Goal: Navigation & Orientation: Find specific page/section

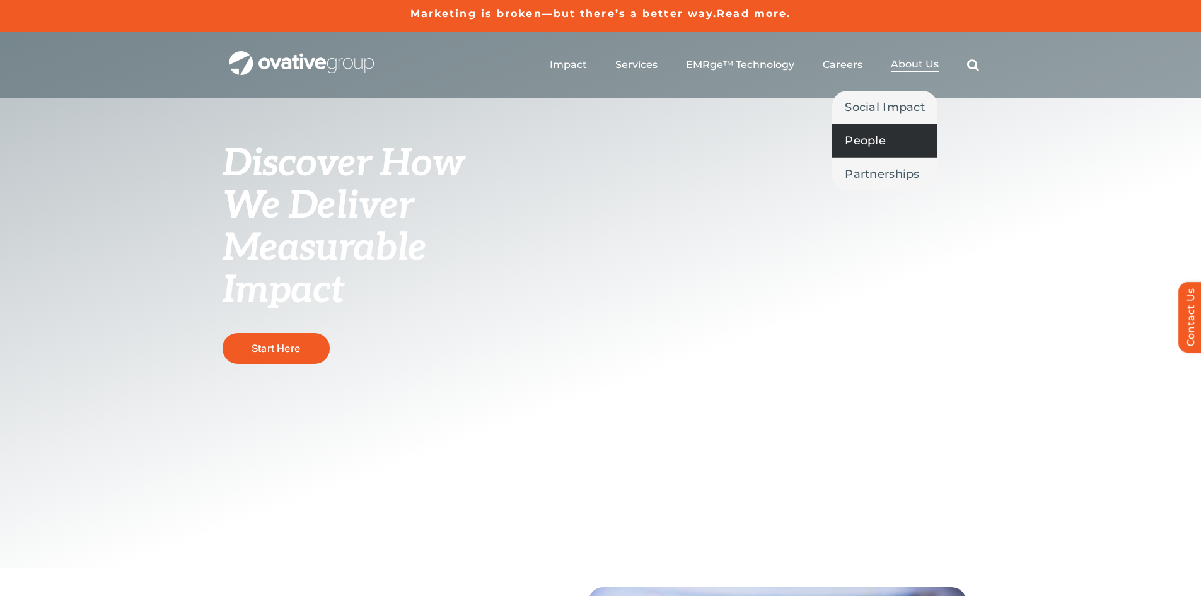
click at [873, 138] on span "People" at bounding box center [865, 141] width 41 height 18
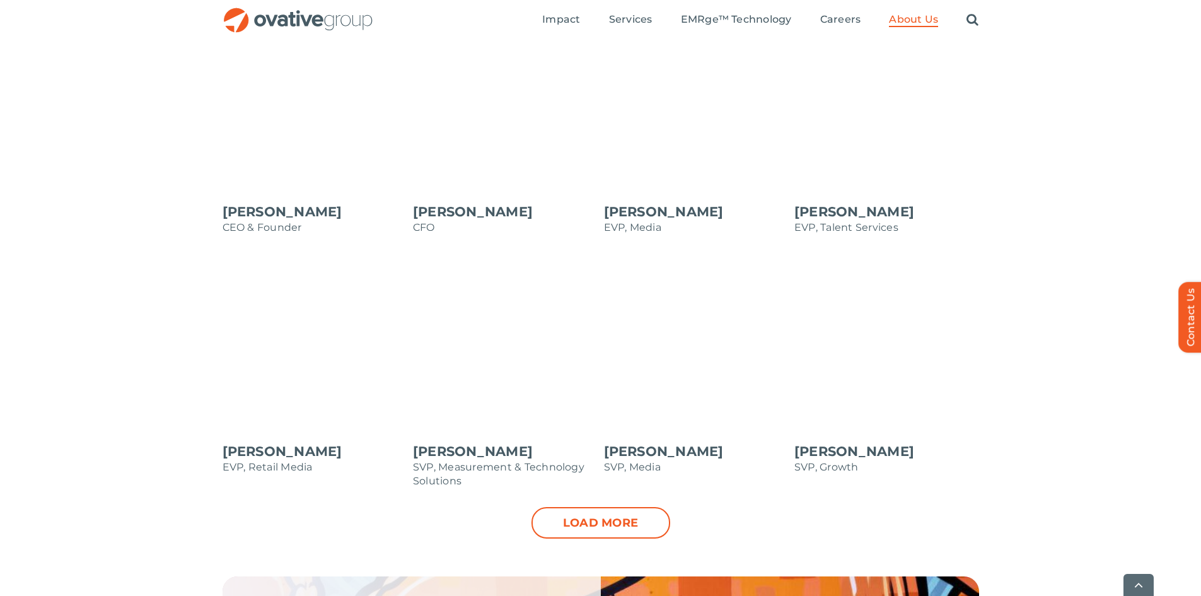
scroll to position [1135, 0]
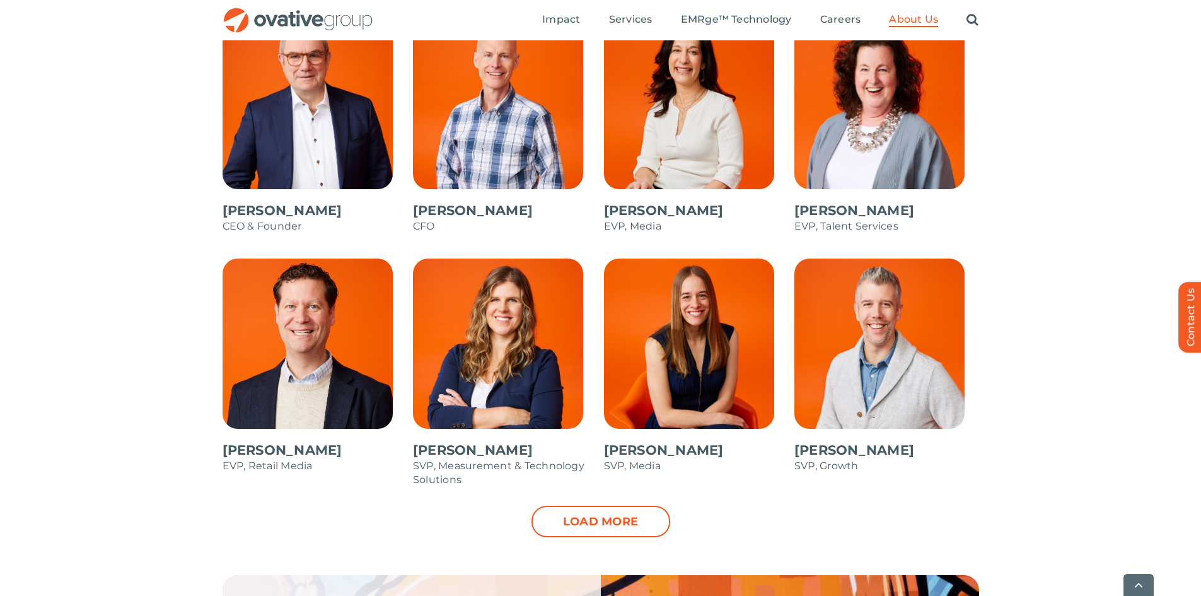
click at [575, 519] on link "Load more" at bounding box center [600, 522] width 139 height 32
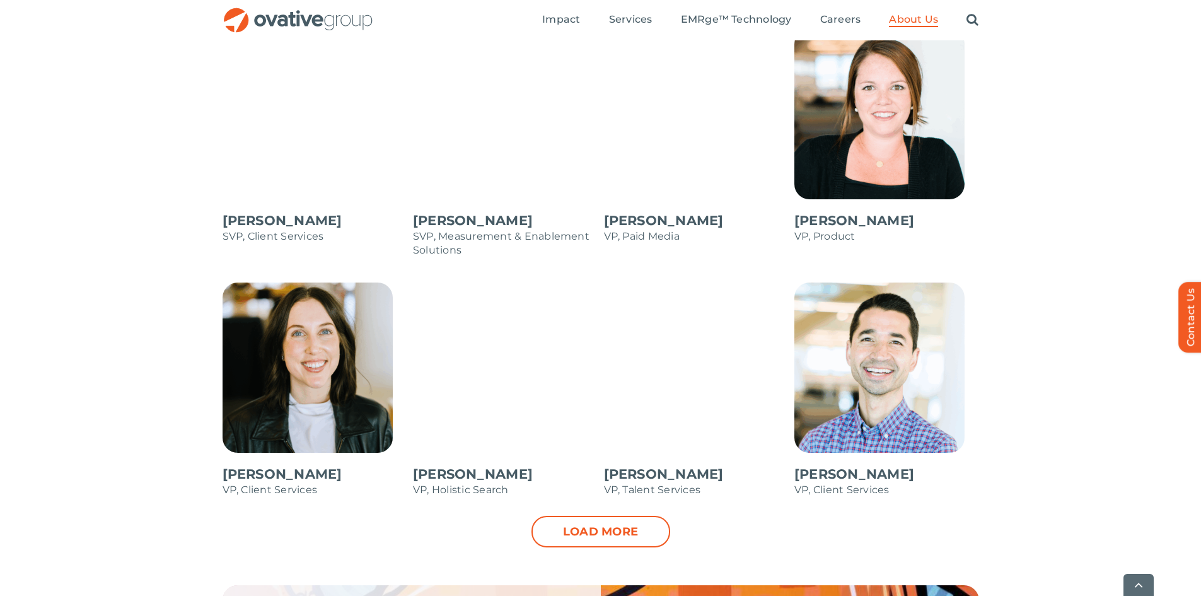
scroll to position [1702, 0]
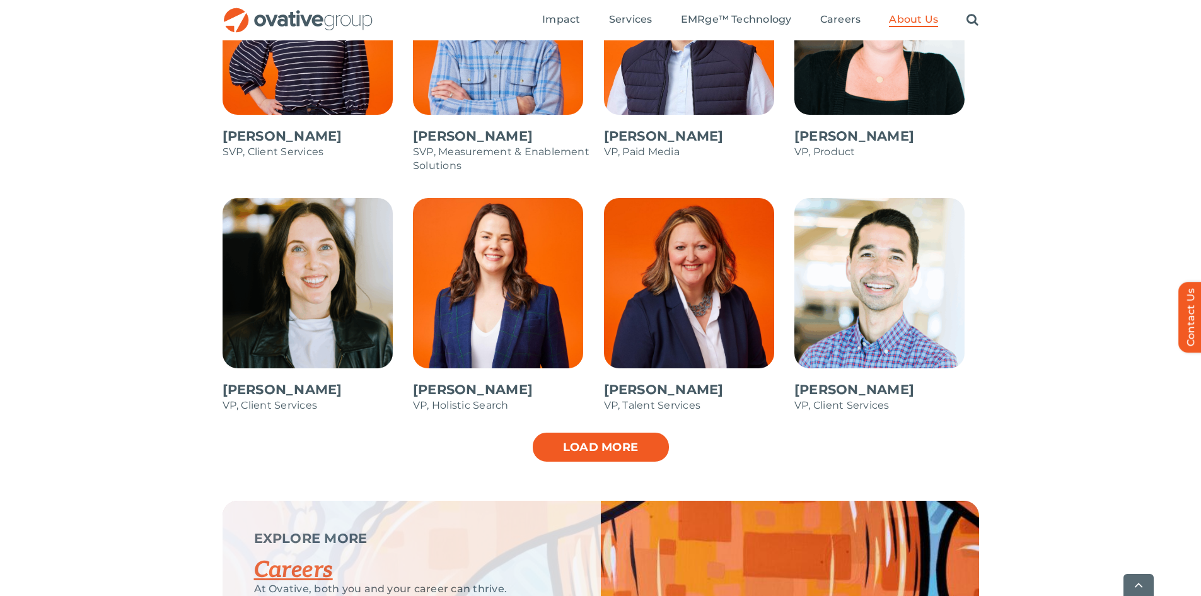
click at [635, 441] on link "Load more" at bounding box center [600, 447] width 139 height 32
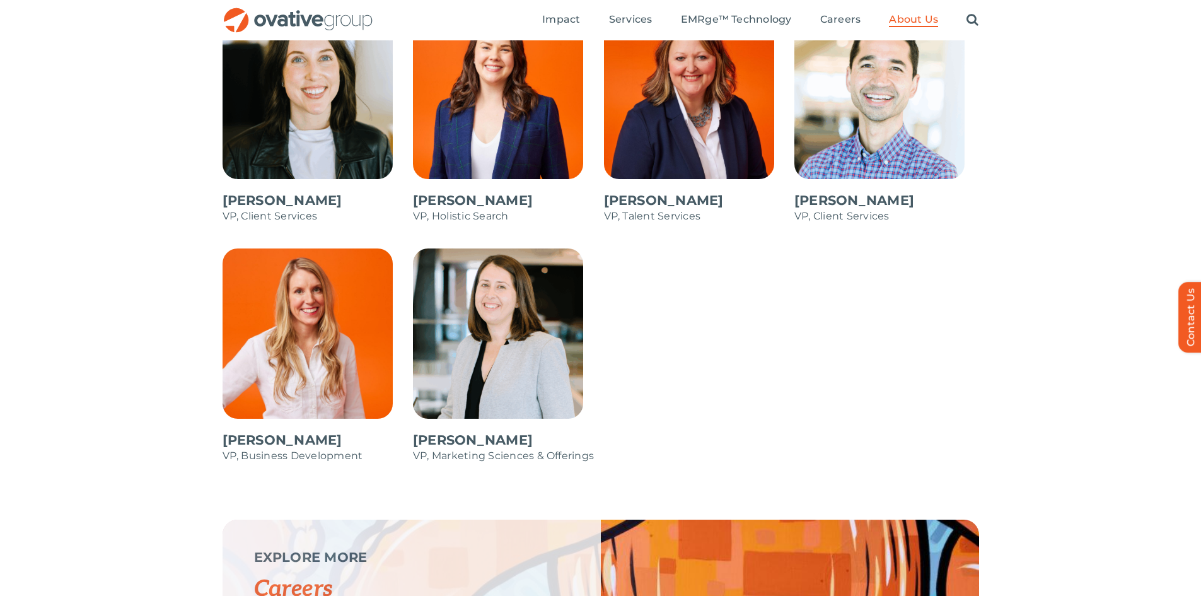
scroll to position [1576, 0]
